Goal: Information Seeking & Learning: Learn about a topic

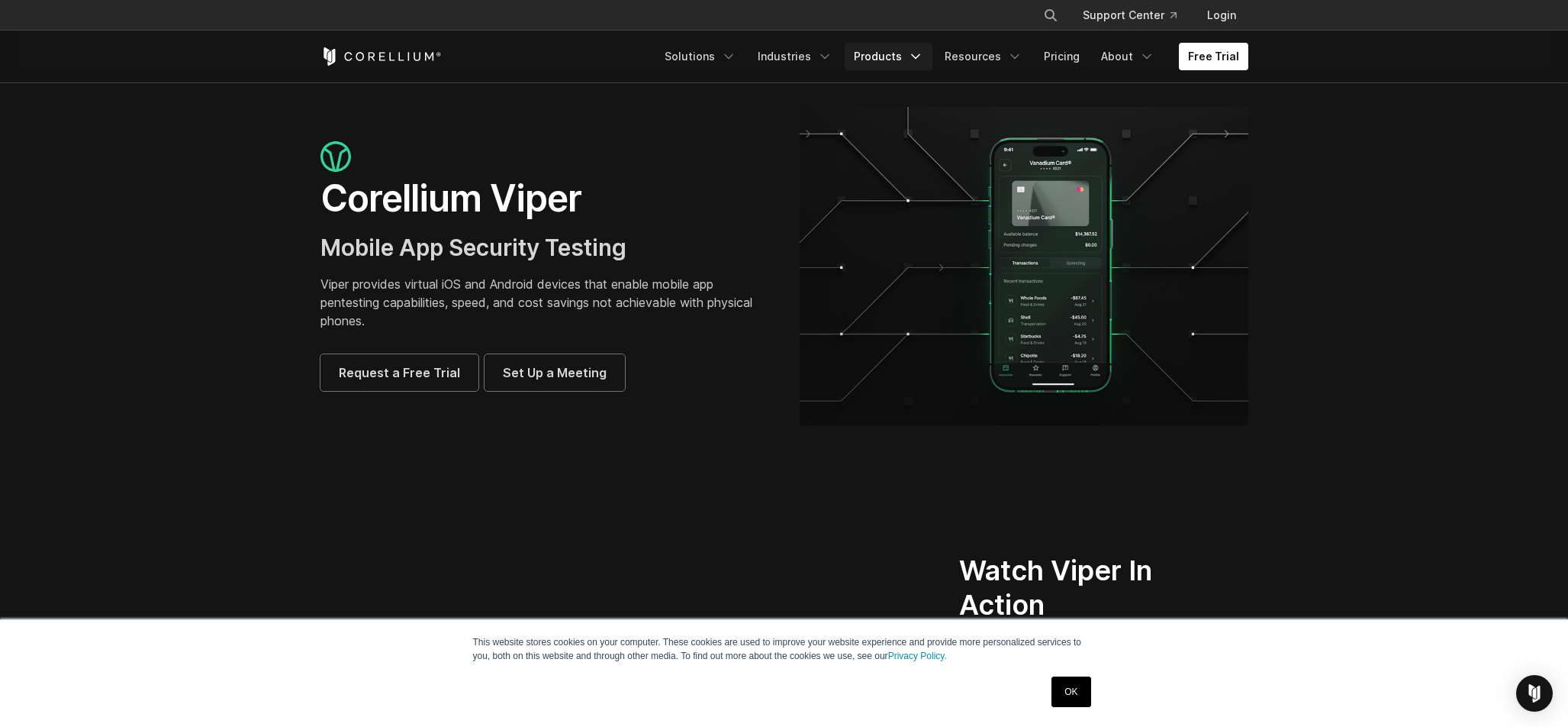
click at [890, 56] on link "Products" at bounding box center [888, 56] width 88 height 27
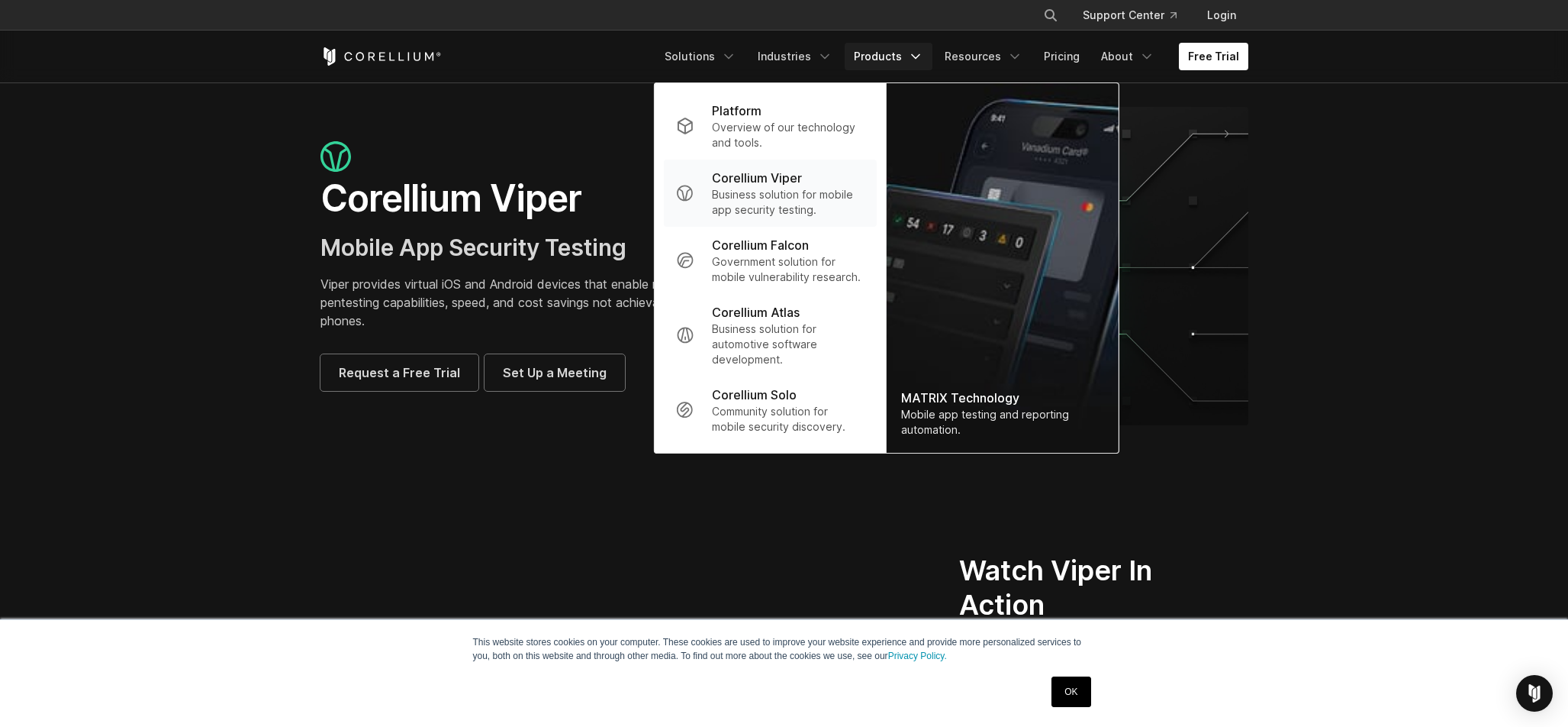
click at [796, 204] on p "Business solution for mobile app security testing." at bounding box center [788, 201] width 152 height 30
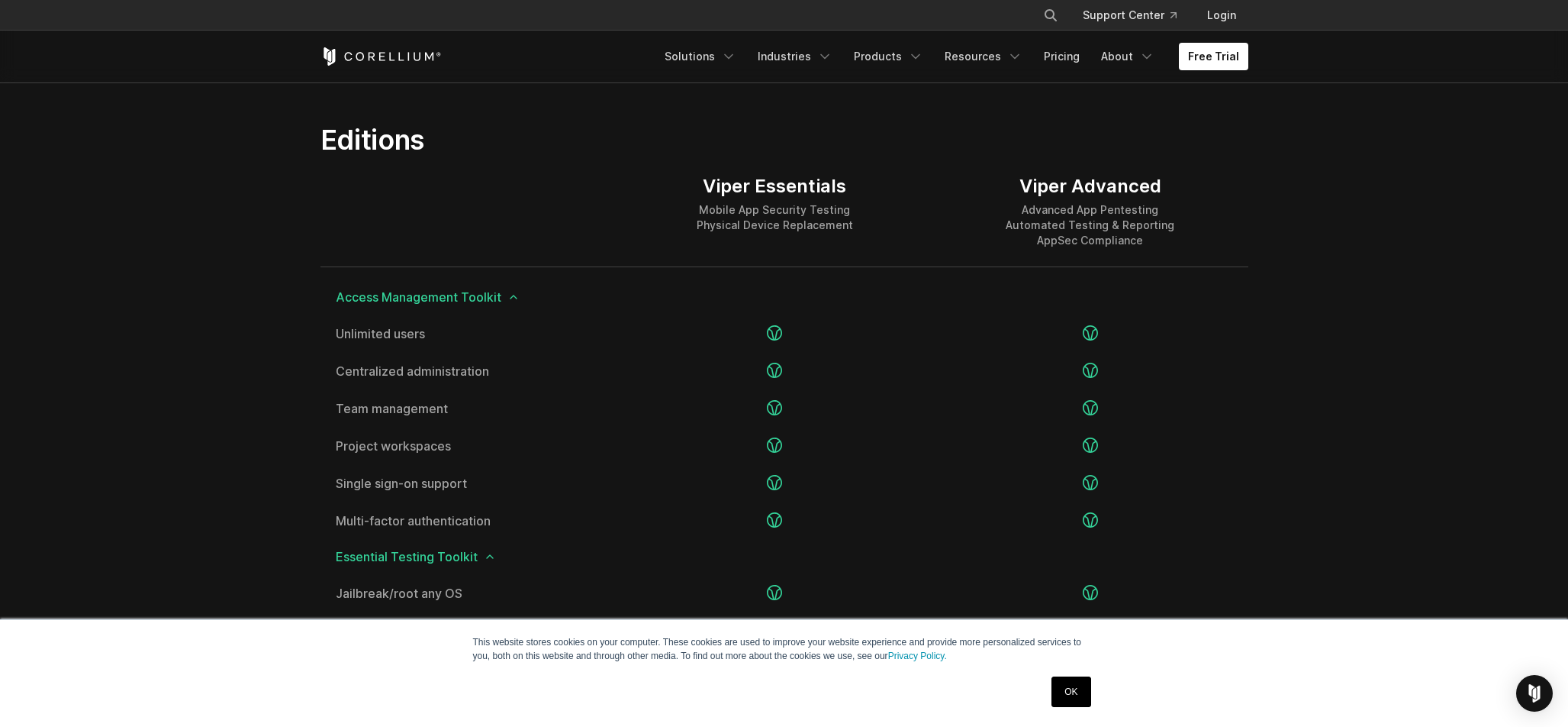
scroll to position [1861, 0]
click at [490, 552] on icon at bounding box center [489, 556] width 13 height 13
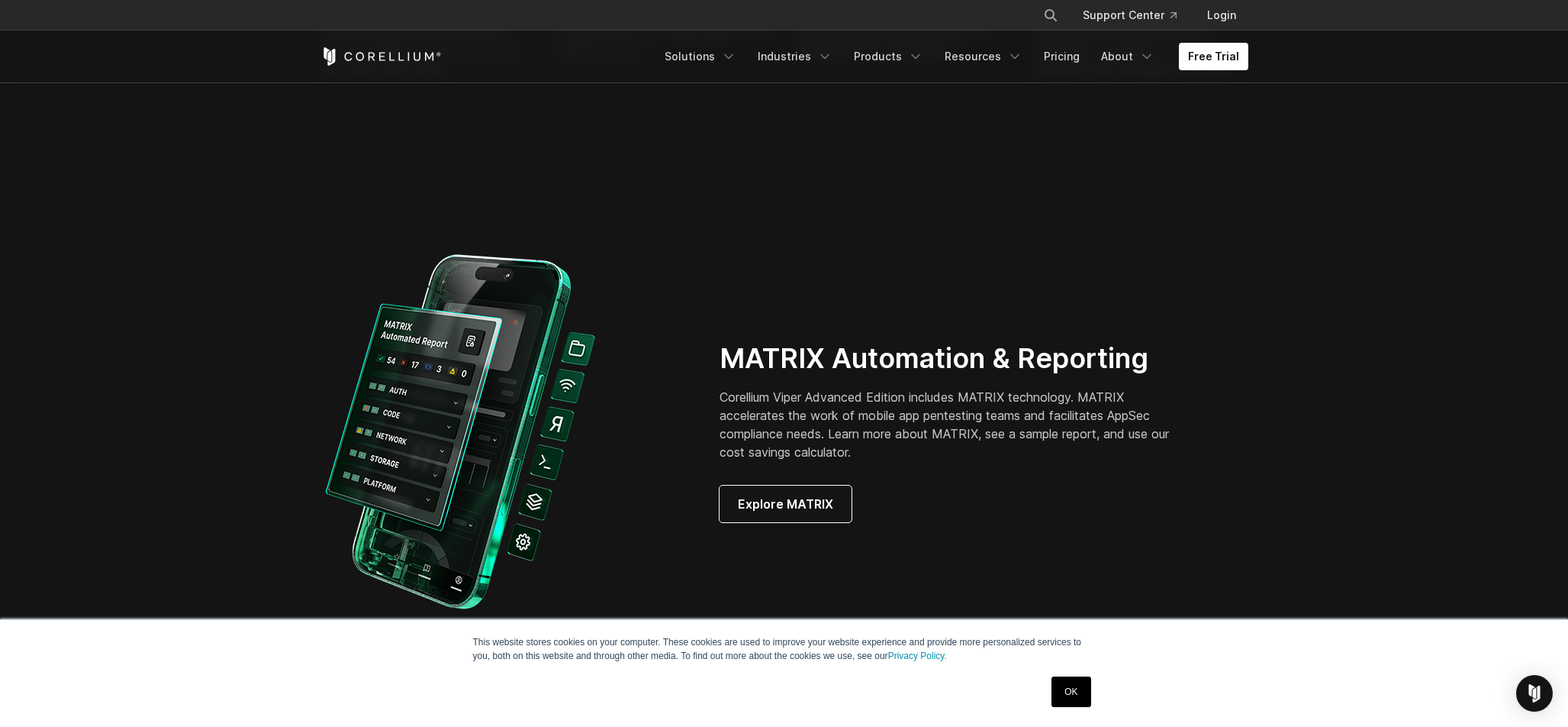
scroll to position [1444, 0]
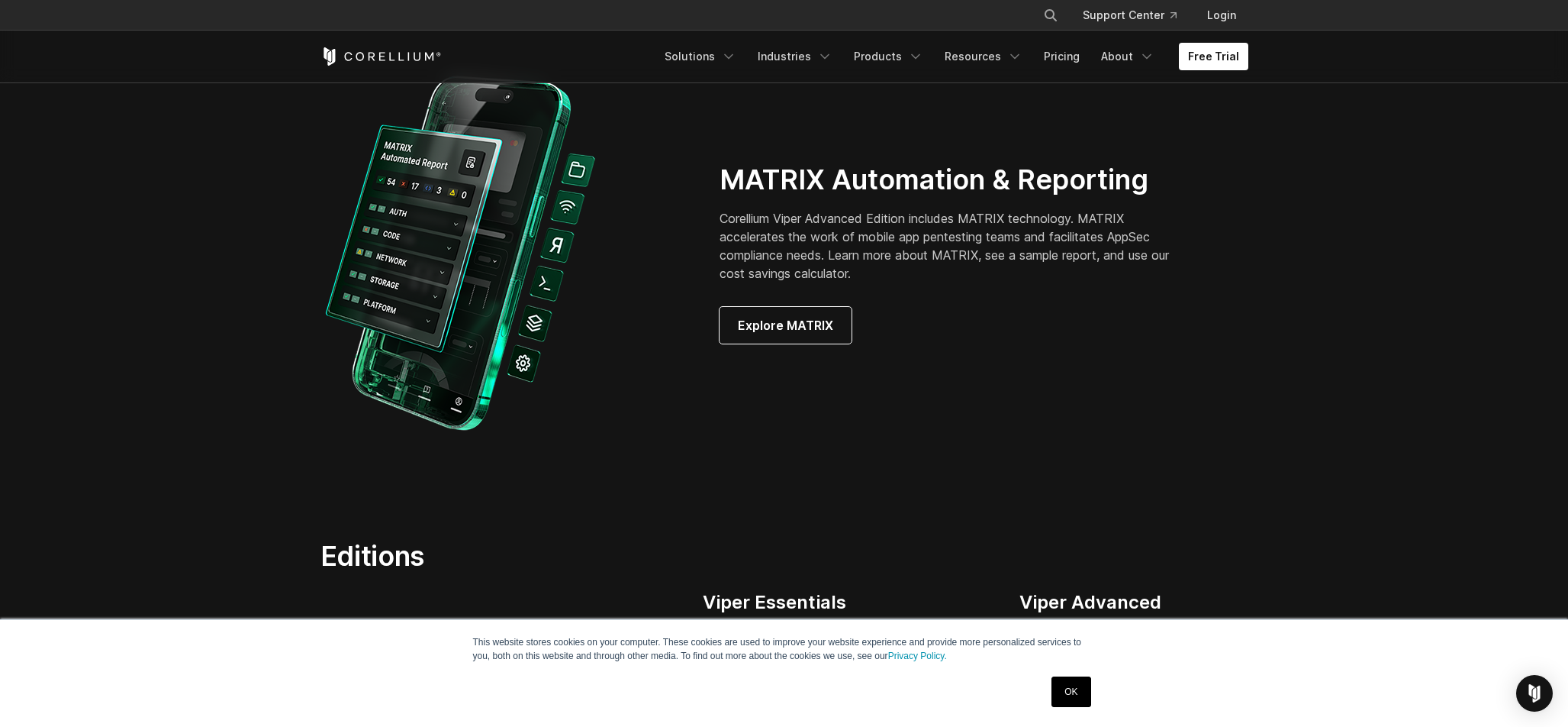
click at [791, 345] on div "MATRIX Automation & Reporting Corellium Viper Advanced Edition includes MATRIX …" at bounding box center [784, 253] width 958 height 376
click at [788, 341] on link "Explore MATRIX" at bounding box center [786, 325] width 132 height 37
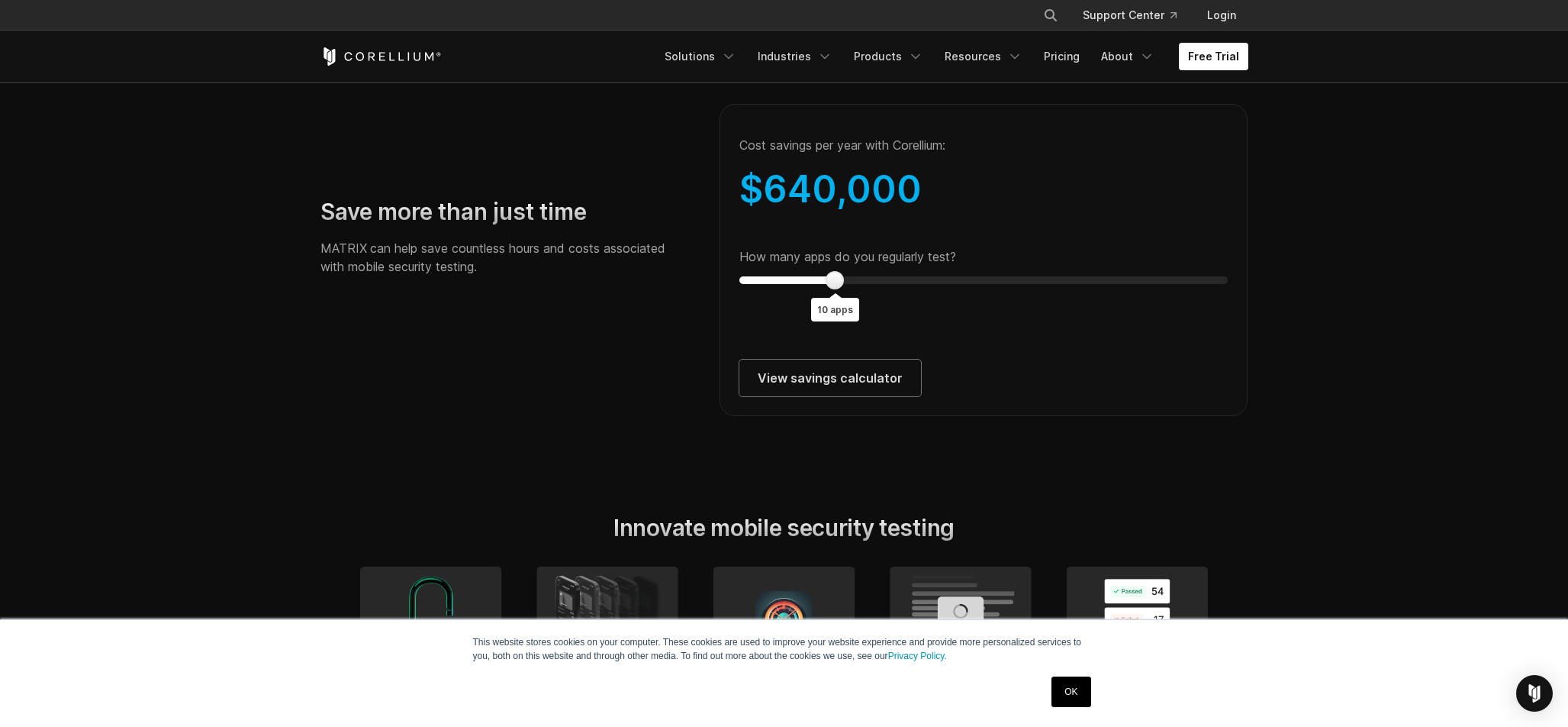
scroll to position [2801, 0]
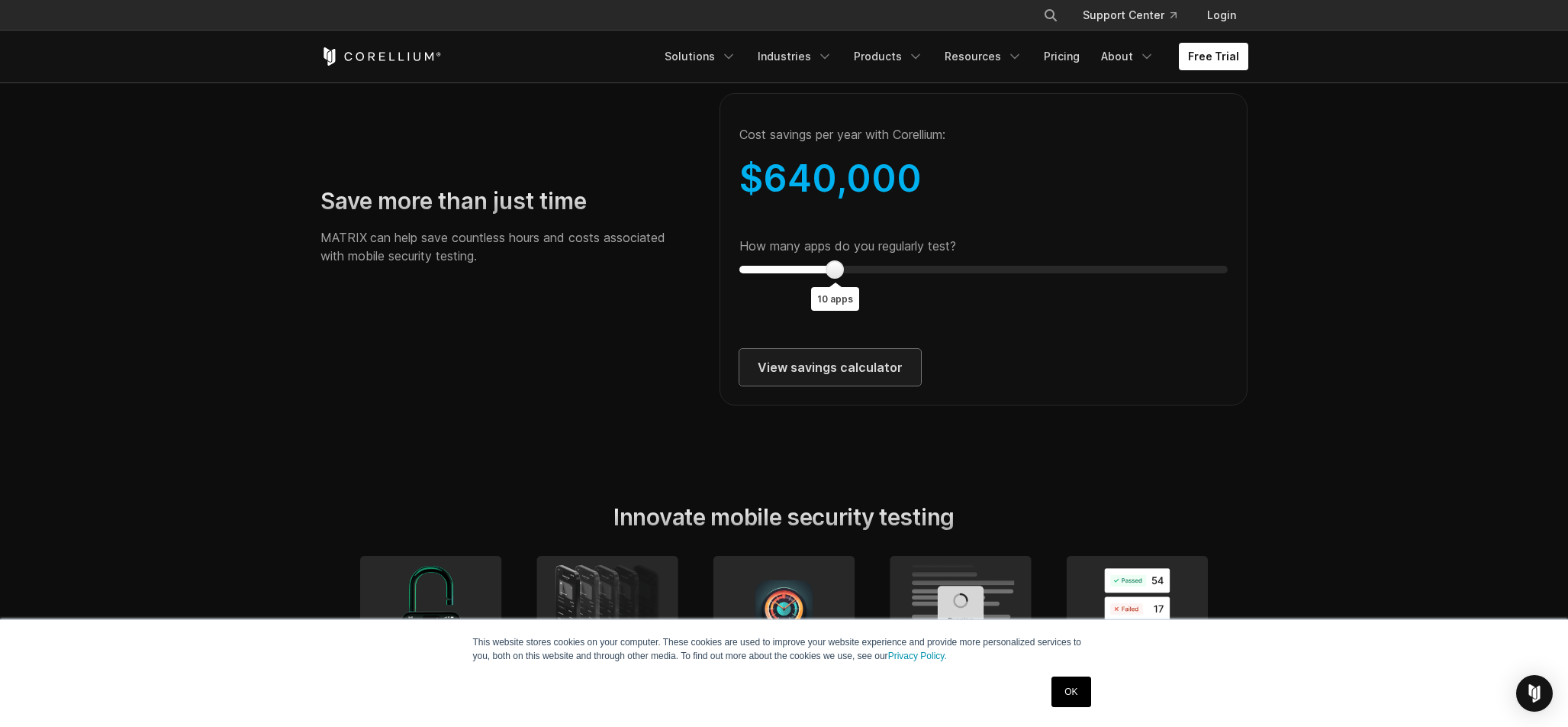
click at [851, 385] on link "View savings calculator" at bounding box center [830, 367] width 182 height 37
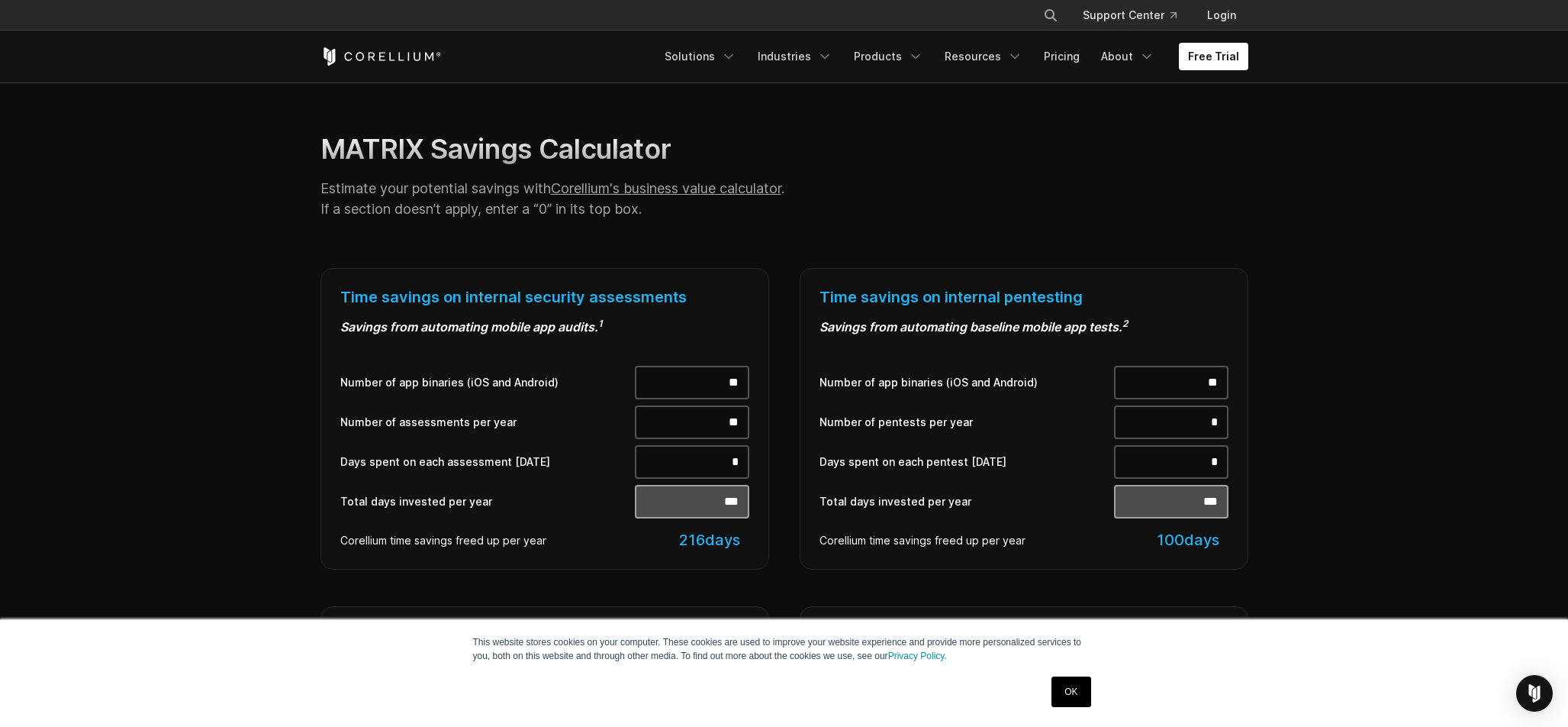
scroll to position [138, 0]
